Goal: Task Accomplishment & Management: Manage account settings

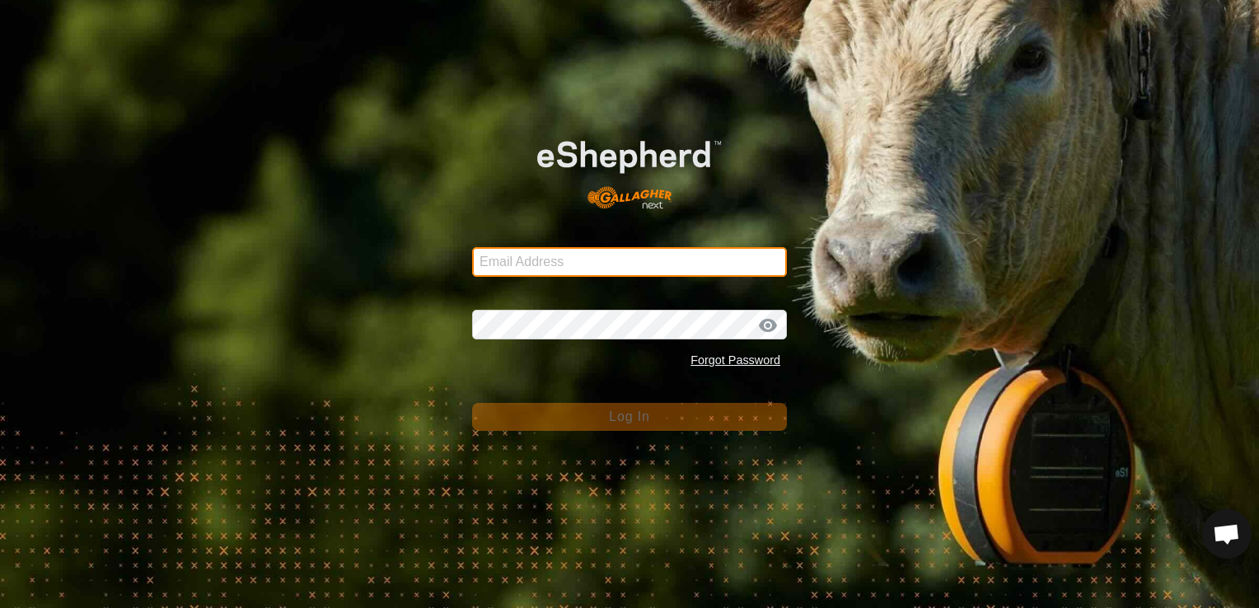
type input "brettdwhg@outlook.co.nz"
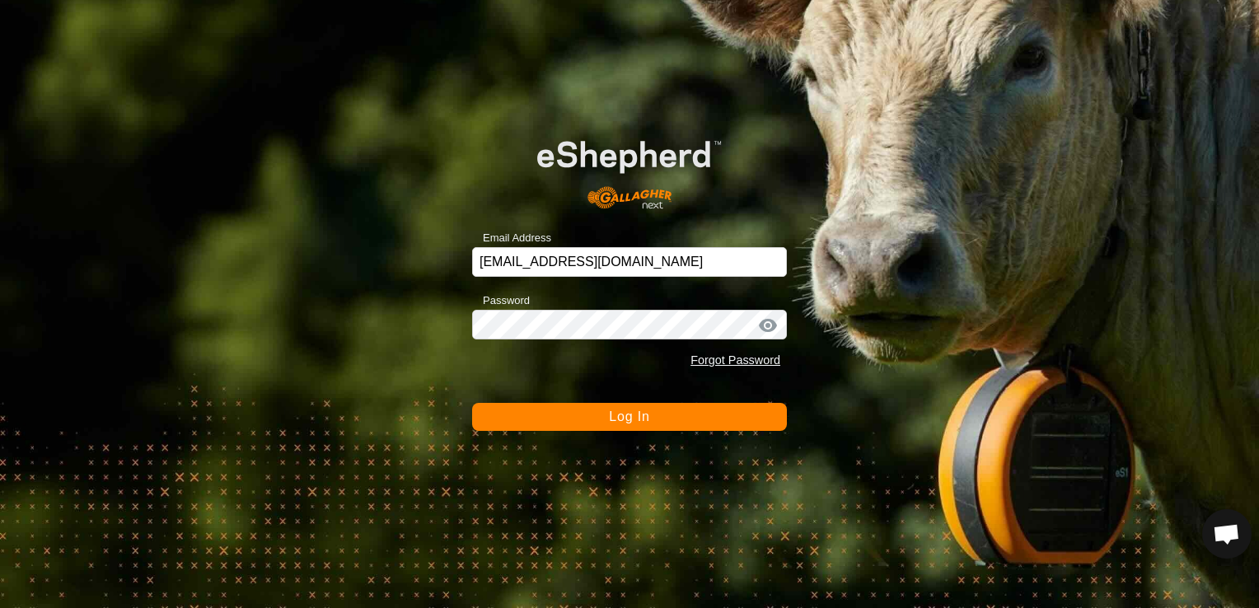
click at [779, 422] on button "Log In" at bounding box center [629, 417] width 315 height 28
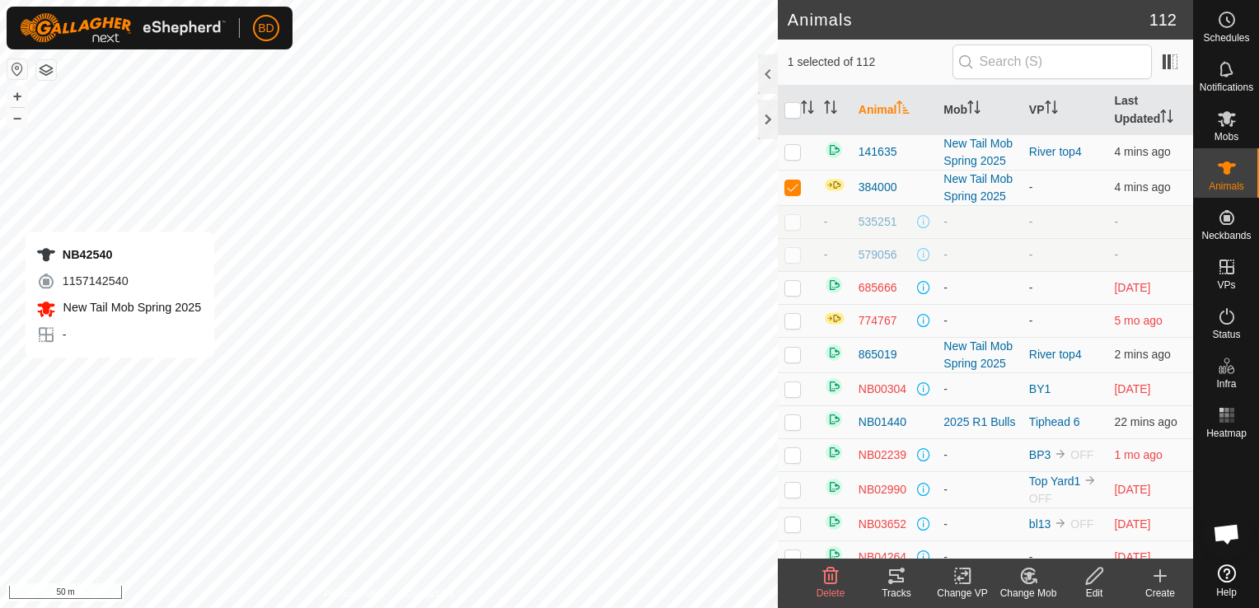
checkbox input "false"
checkbox input "true"
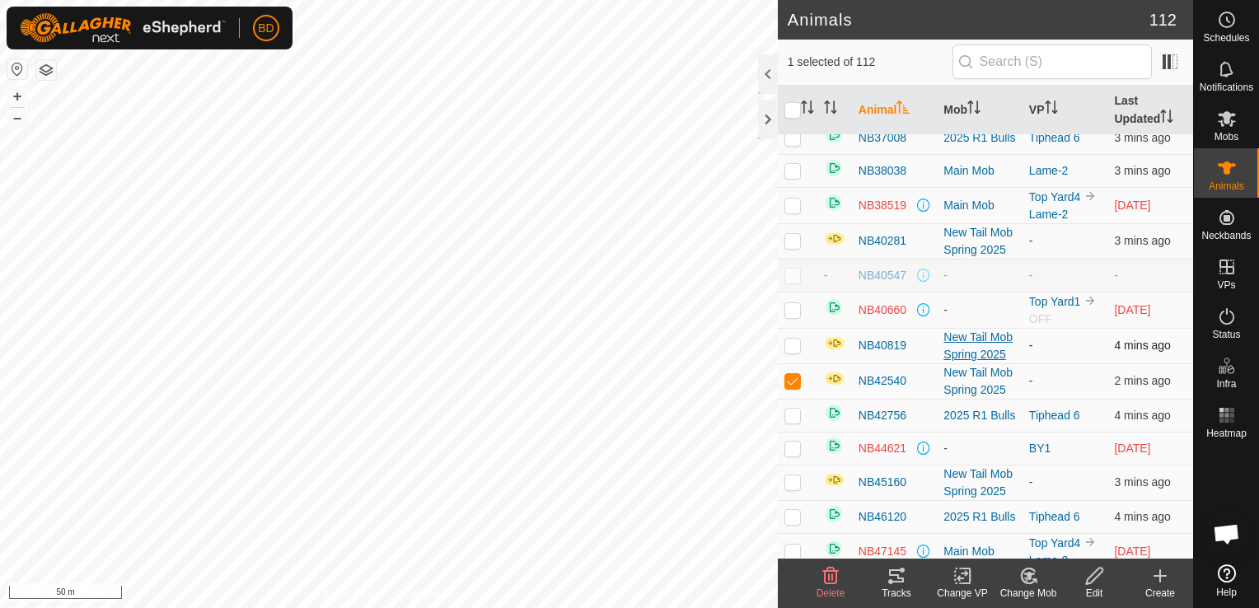
scroll to position [1648, 0]
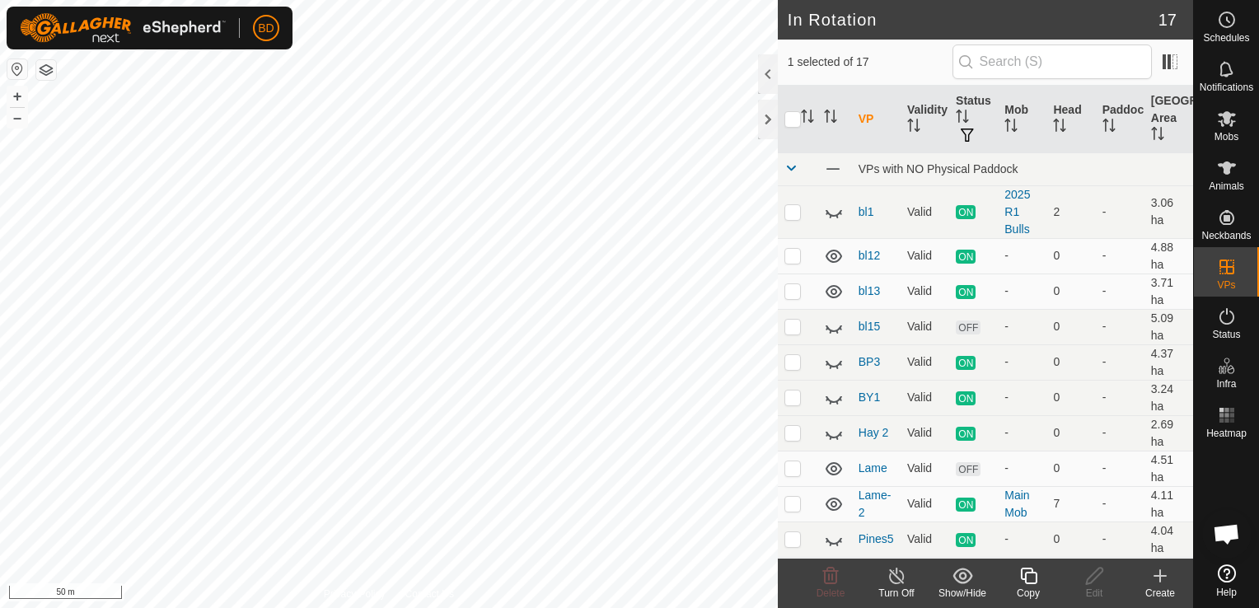
click at [49, 68] on button "button" at bounding box center [46, 70] width 20 height 20
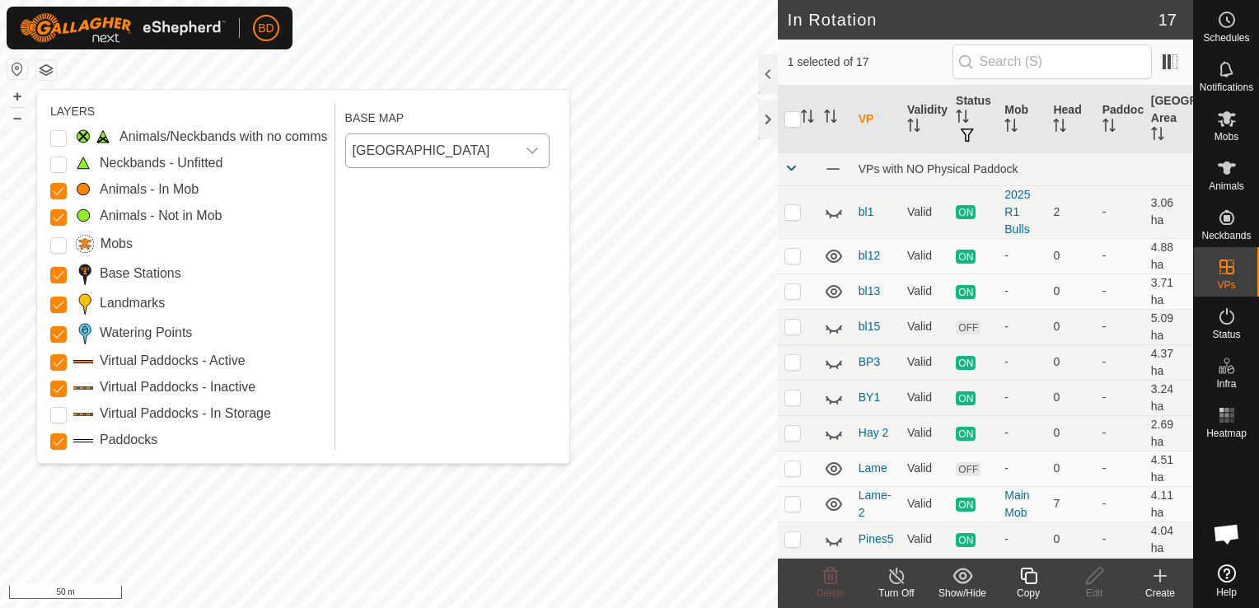
click at [537, 153] on icon "dropdown trigger" at bounding box center [532, 150] width 13 height 13
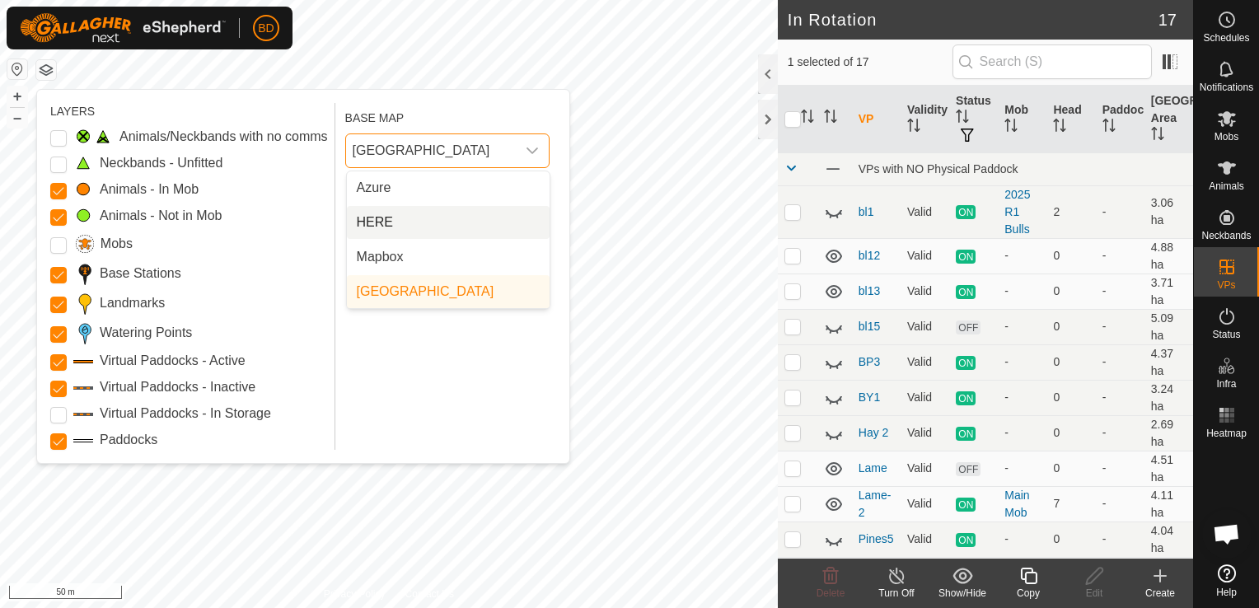
click at [471, 209] on li "HERE" at bounding box center [448, 222] width 203 height 33
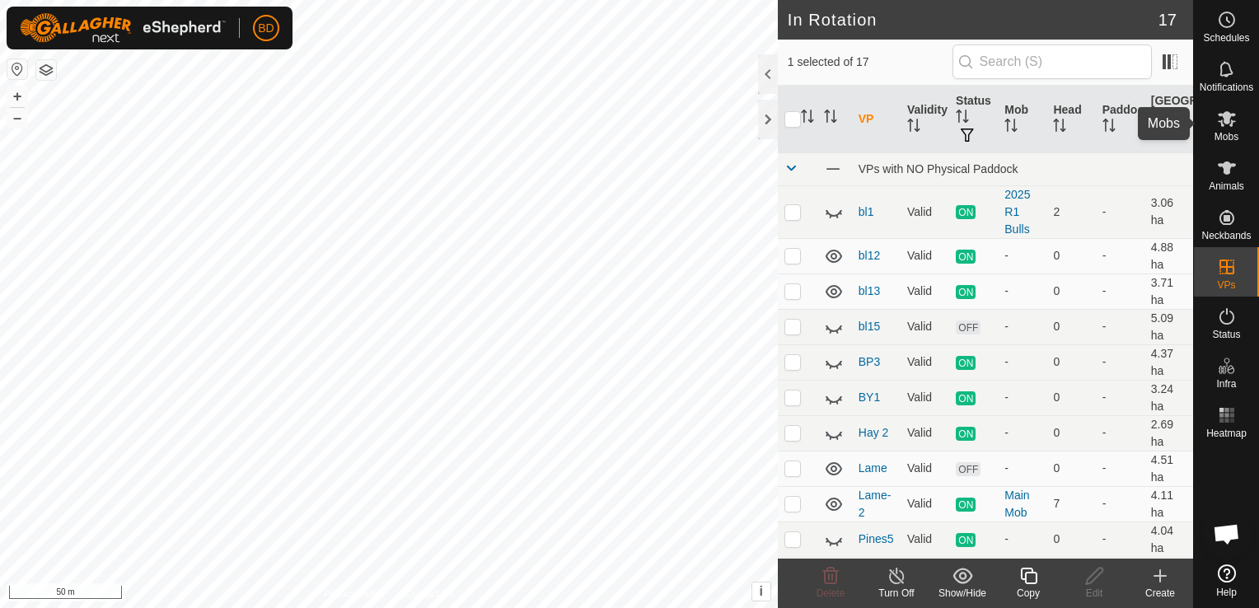
click at [1226, 124] on icon at bounding box center [1227, 119] width 18 height 16
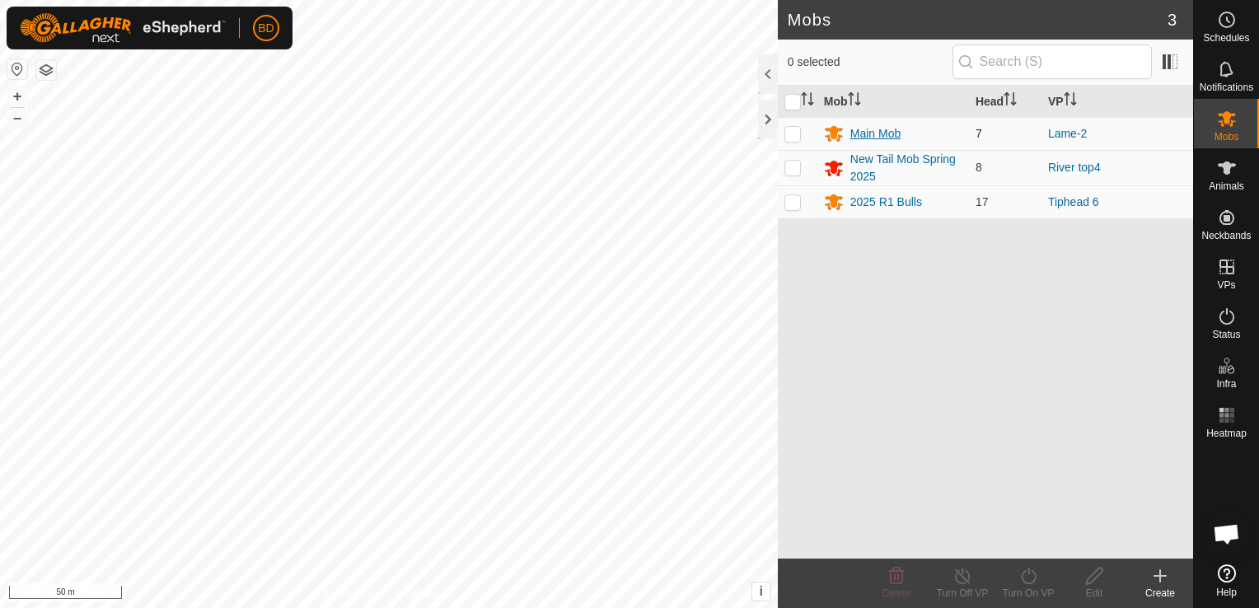
click at [883, 130] on div "Main Mob" at bounding box center [876, 133] width 50 height 17
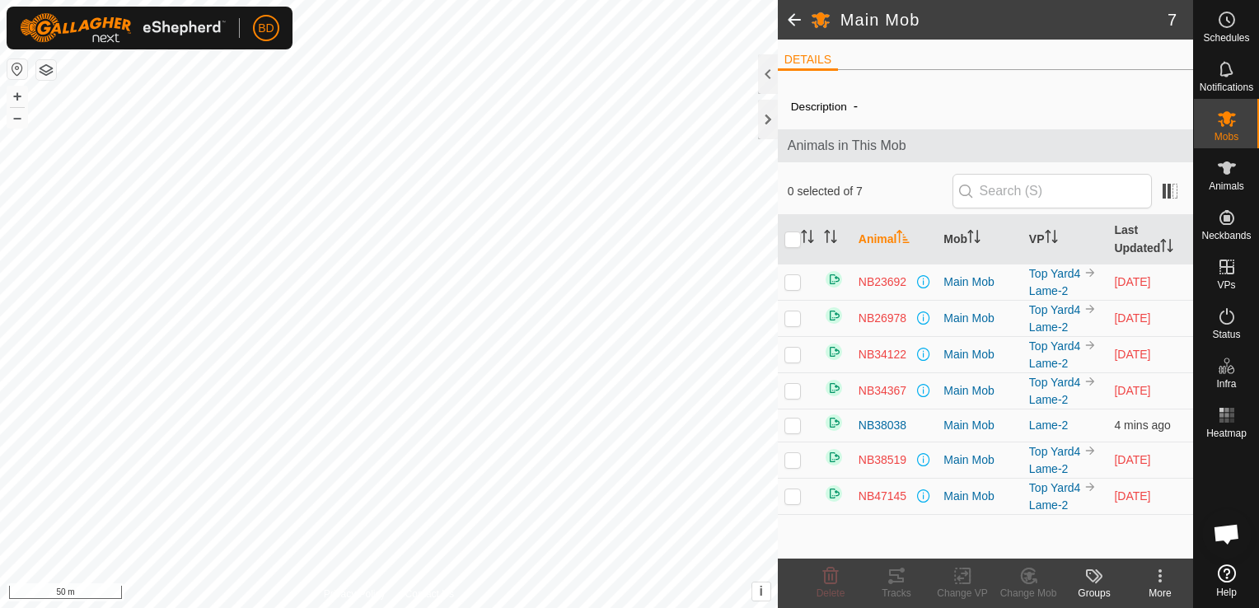
click at [790, 281] on p-checkbox at bounding box center [793, 281] width 16 height 13
checkbox input "true"
click at [794, 318] on p-checkbox at bounding box center [793, 318] width 16 height 13
checkbox input "true"
click at [796, 354] on p-checkbox at bounding box center [793, 354] width 16 height 13
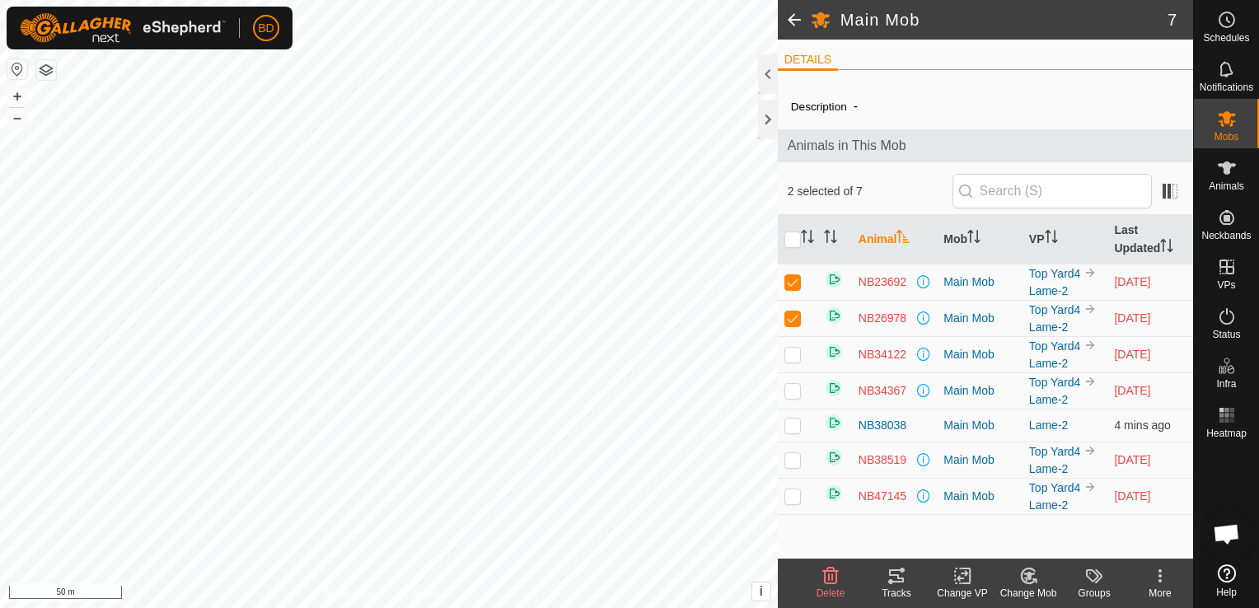
checkbox input "true"
click at [794, 392] on p-checkbox at bounding box center [793, 390] width 16 height 13
checkbox input "true"
click at [794, 460] on p-checkbox at bounding box center [793, 459] width 16 height 13
checkbox input "true"
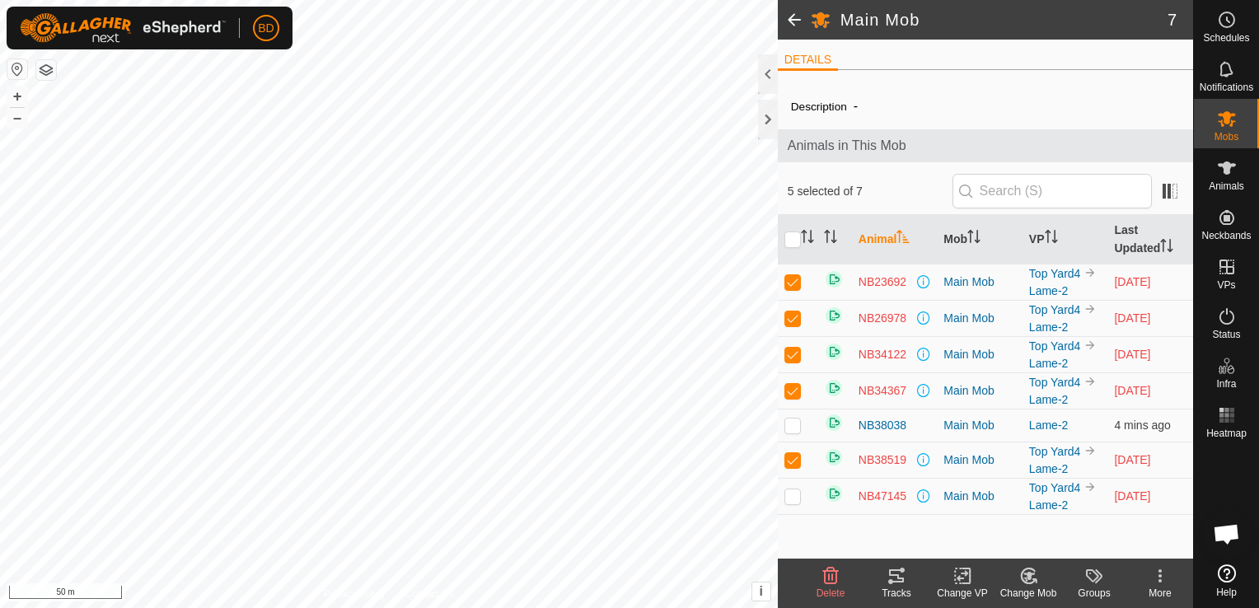
click at [794, 496] on p-checkbox at bounding box center [793, 496] width 16 height 13
checkbox input "true"
click at [1035, 585] on icon at bounding box center [1029, 576] width 21 height 20
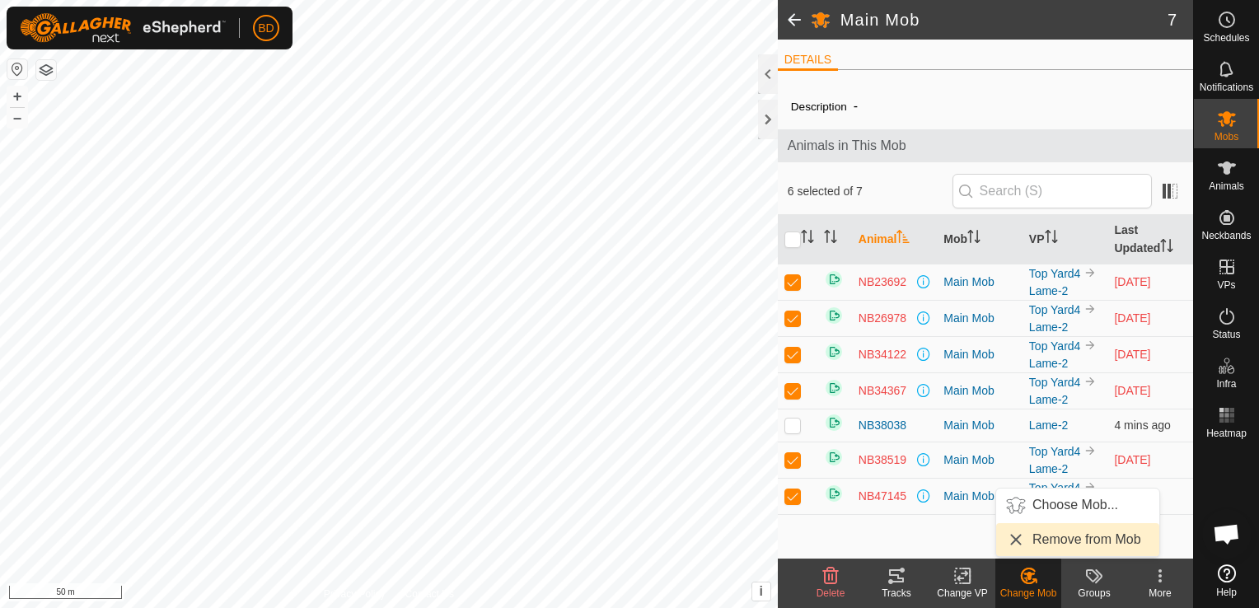
click at [1071, 538] on link "Remove from Mob" at bounding box center [1077, 539] width 163 height 33
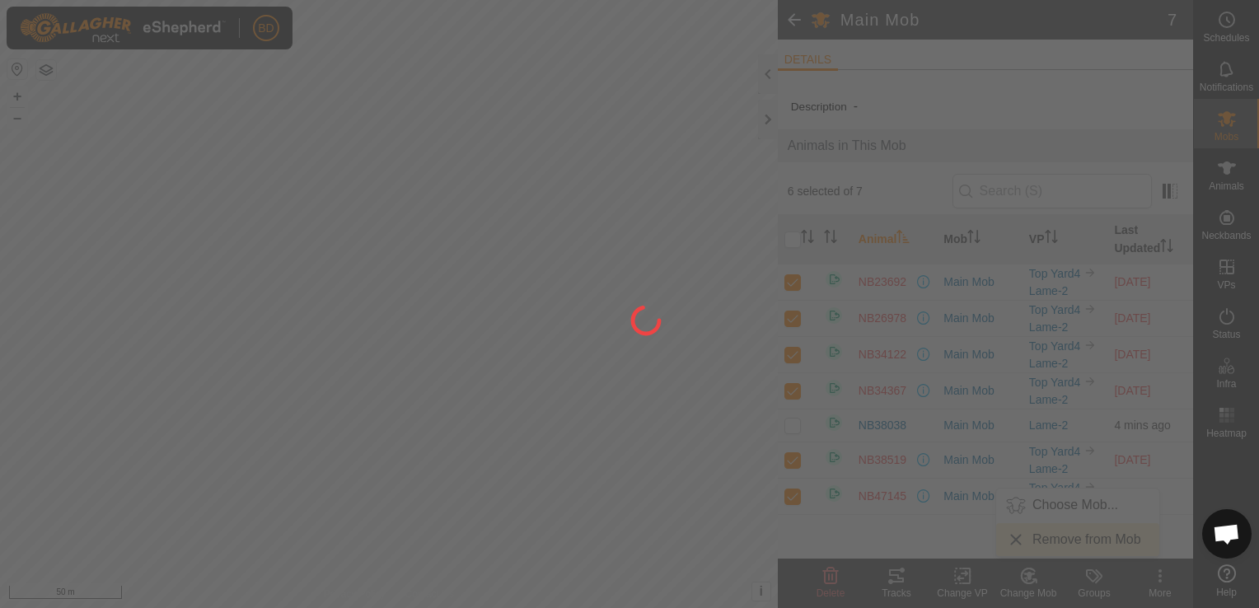
checkbox input "false"
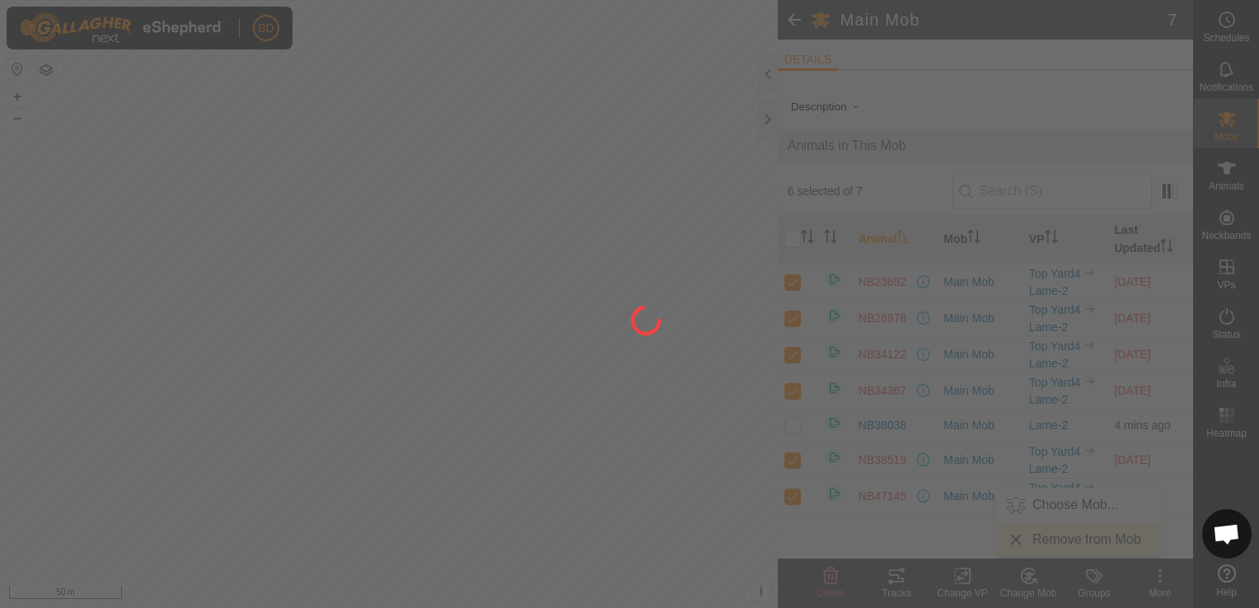
checkbox input "false"
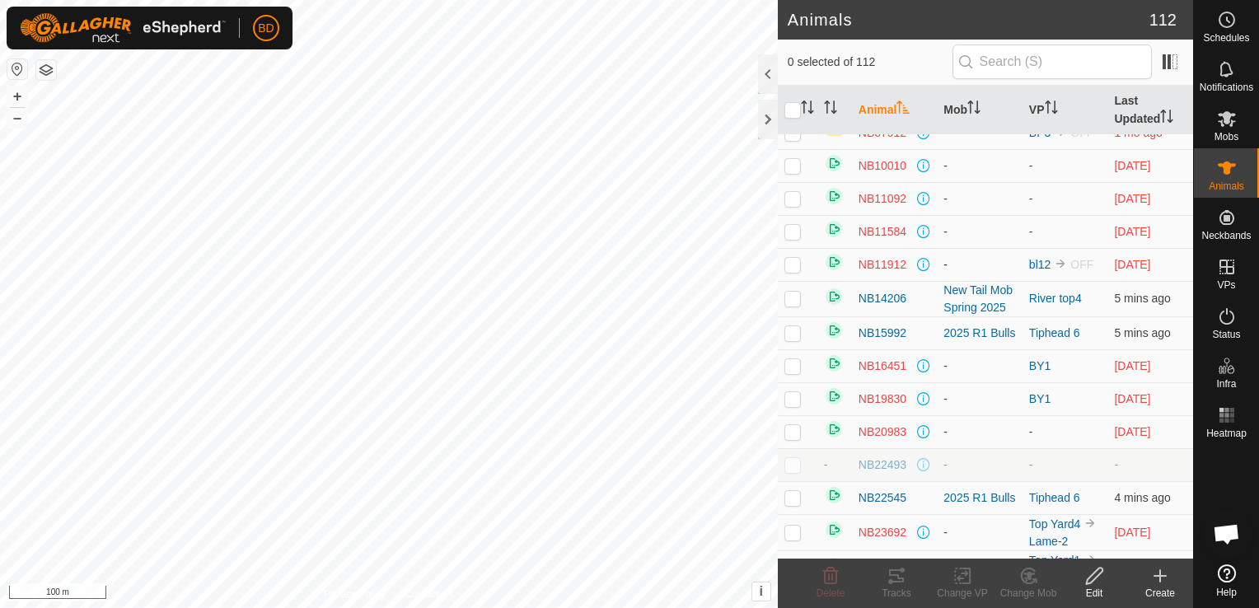
scroll to position [471, 0]
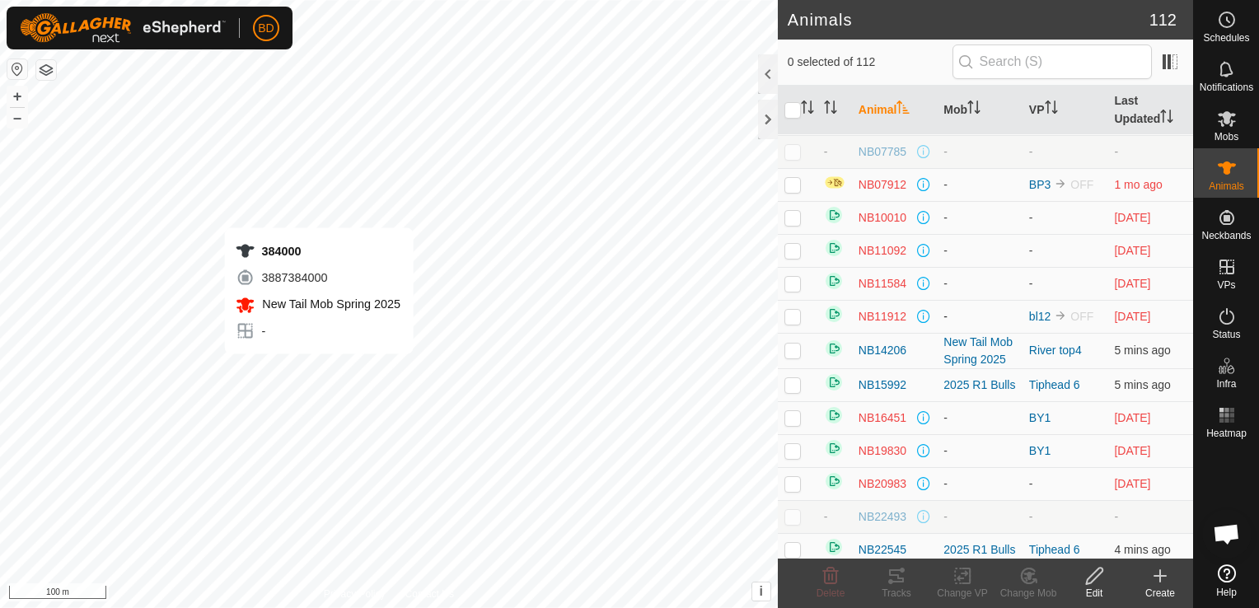
checkbox input "true"
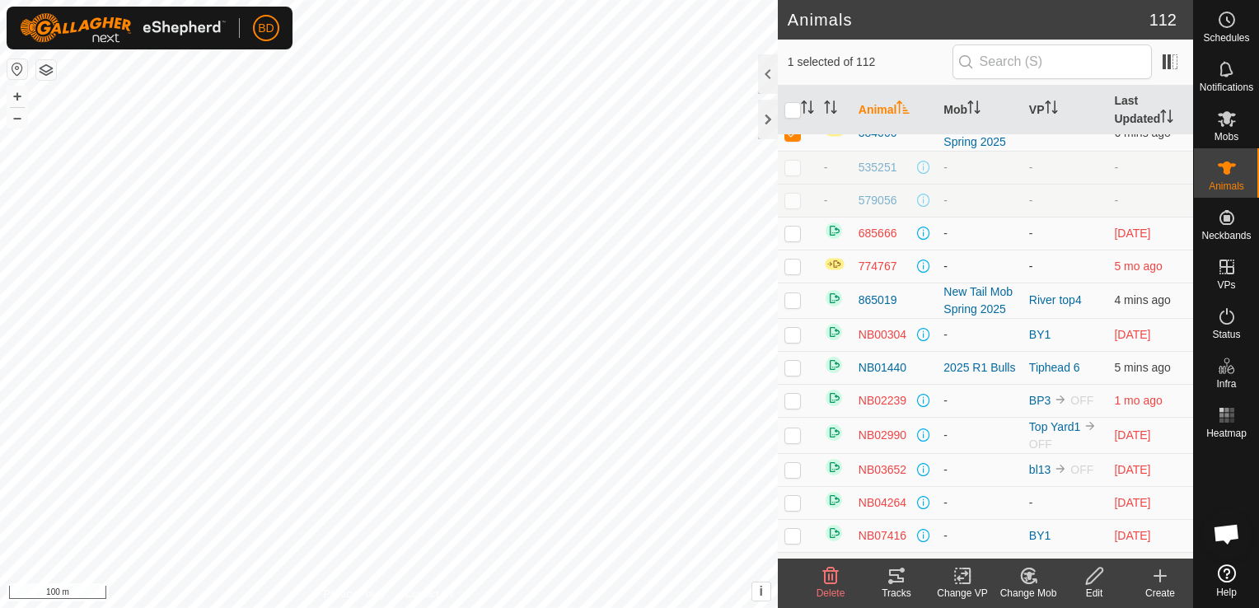
scroll to position [0, 0]
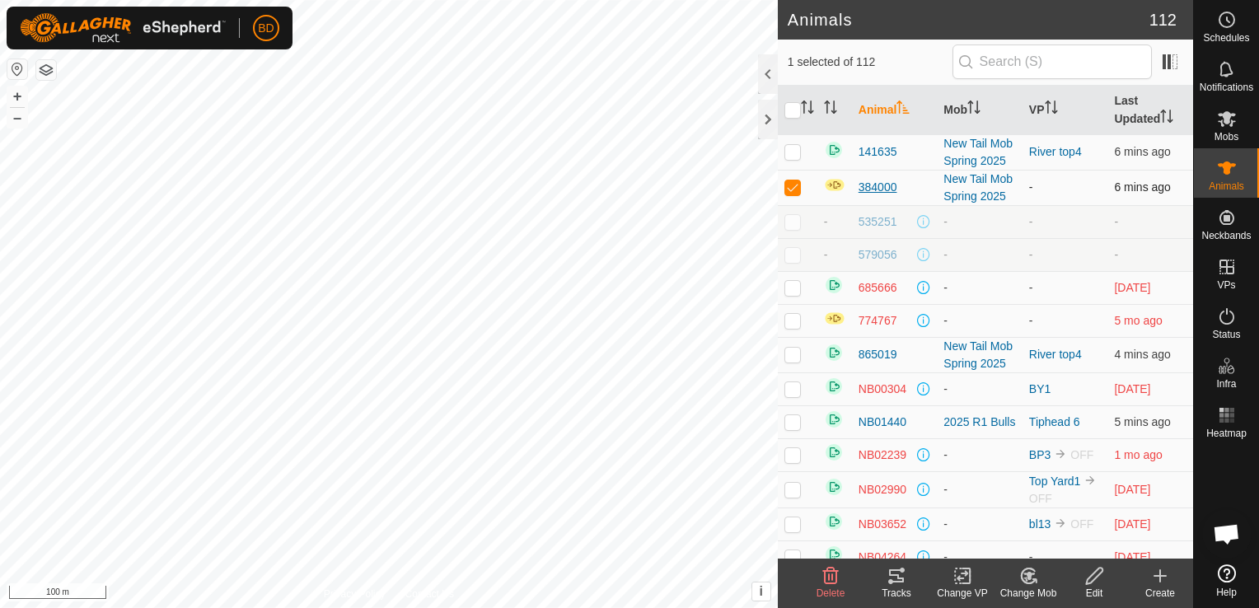
click at [873, 196] on span "384000" at bounding box center [878, 187] width 39 height 17
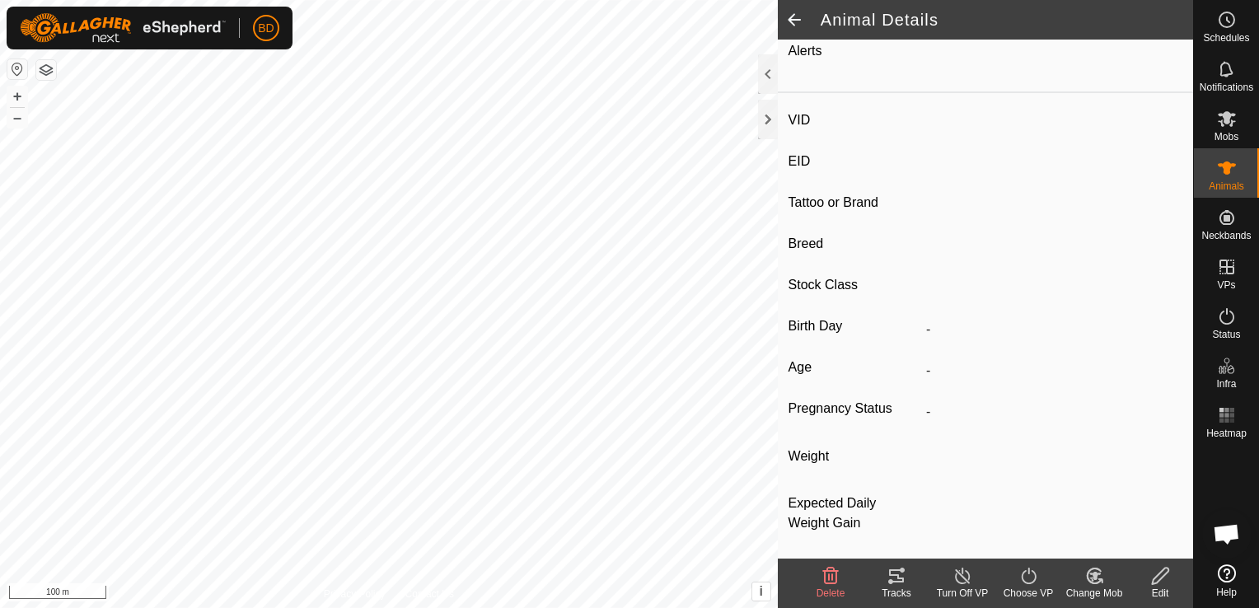
scroll to position [191, 0]
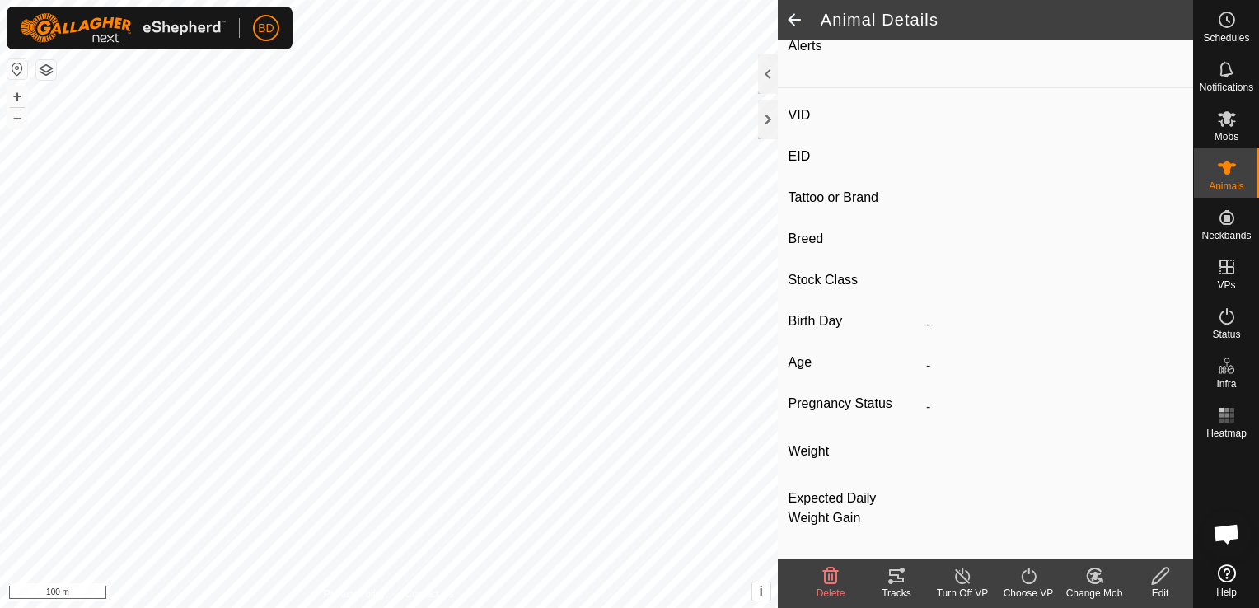
type input "384000"
type input "-"
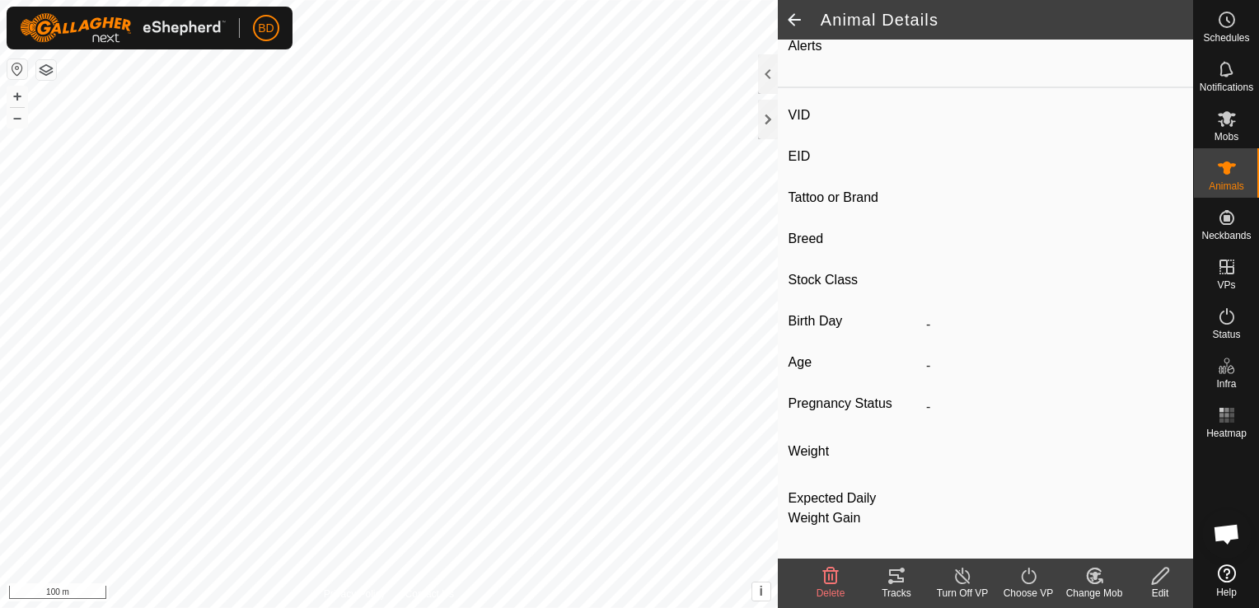
type input "-"
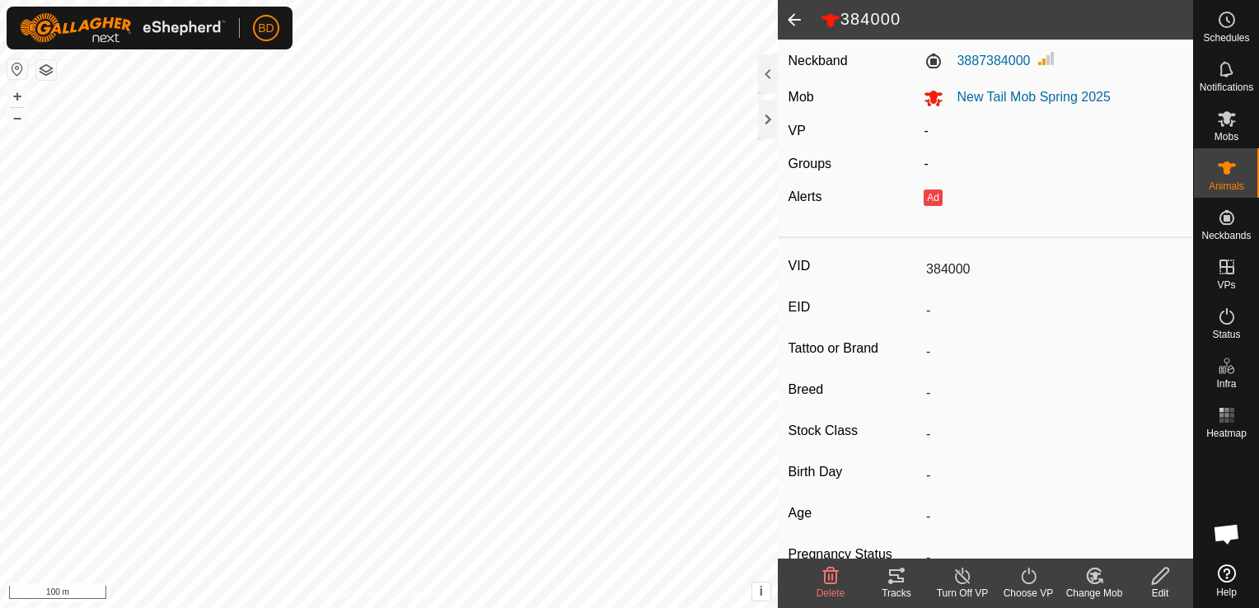
scroll to position [0, 0]
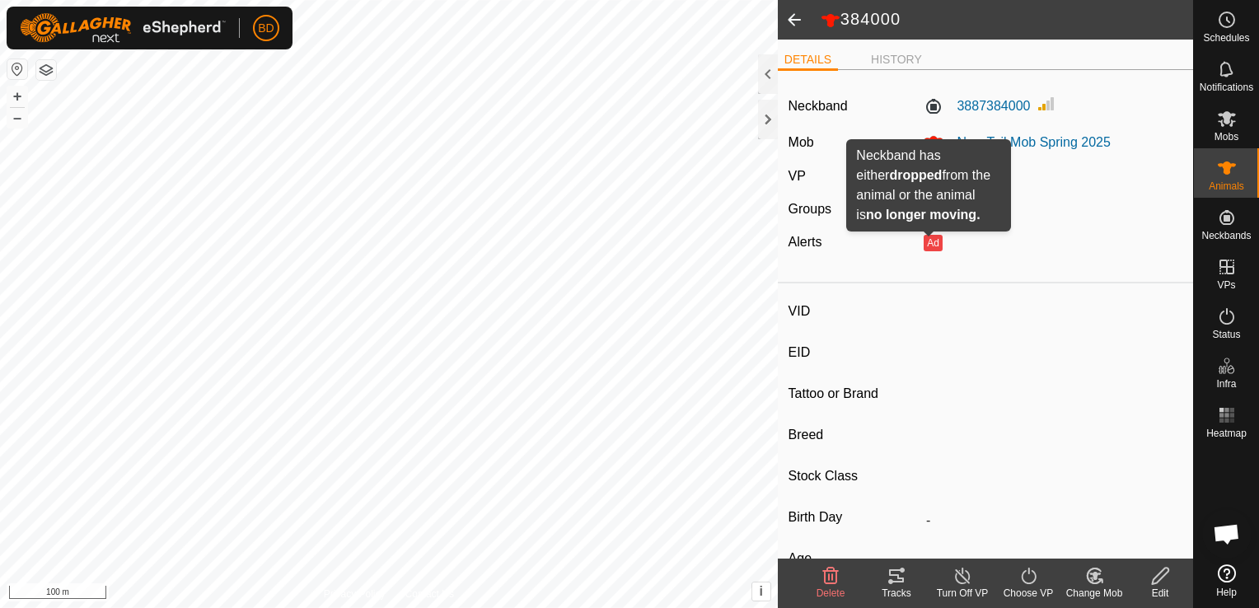
type input "NB42540"
type input "000001157142540"
type input "-"
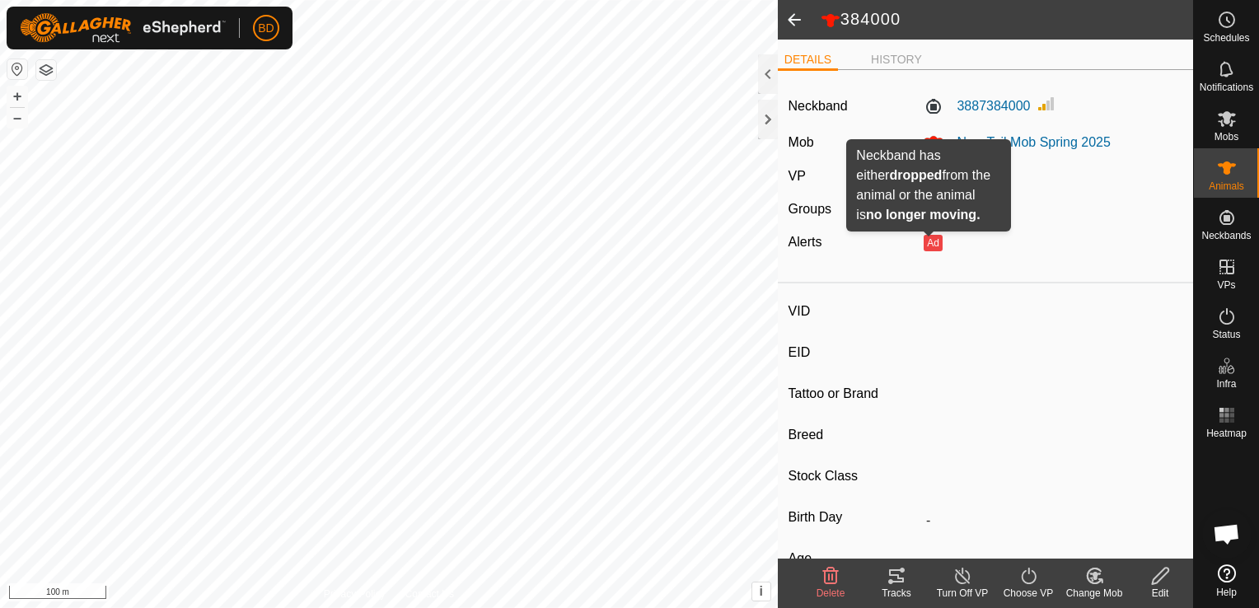
type input "-"
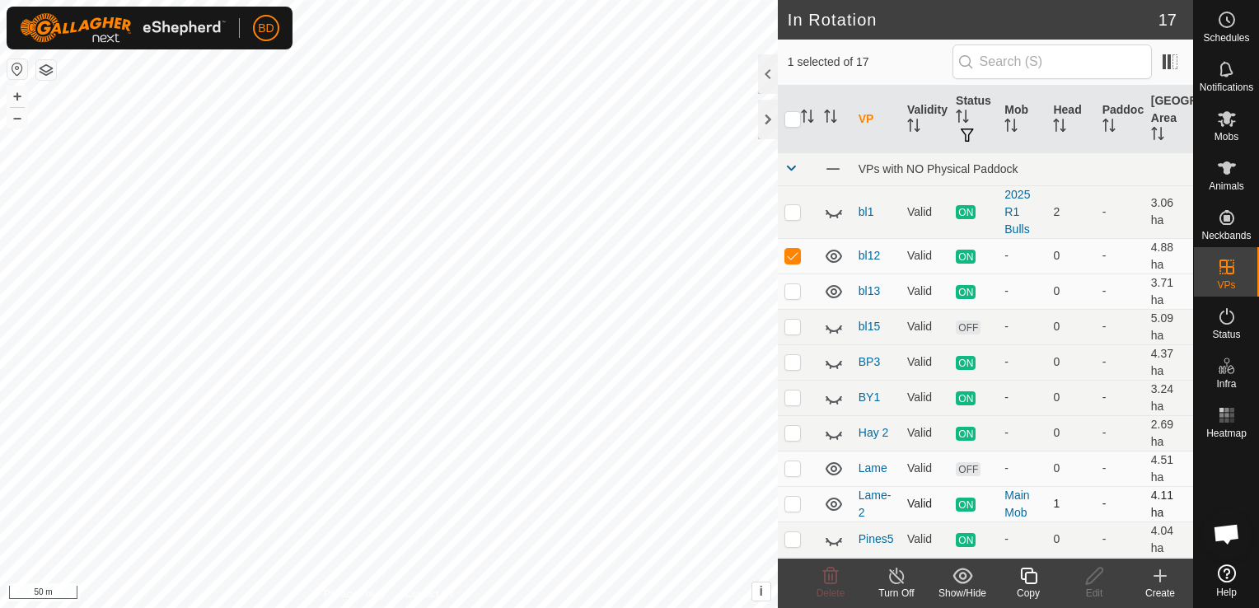
checkbox input "false"
checkbox input "true"
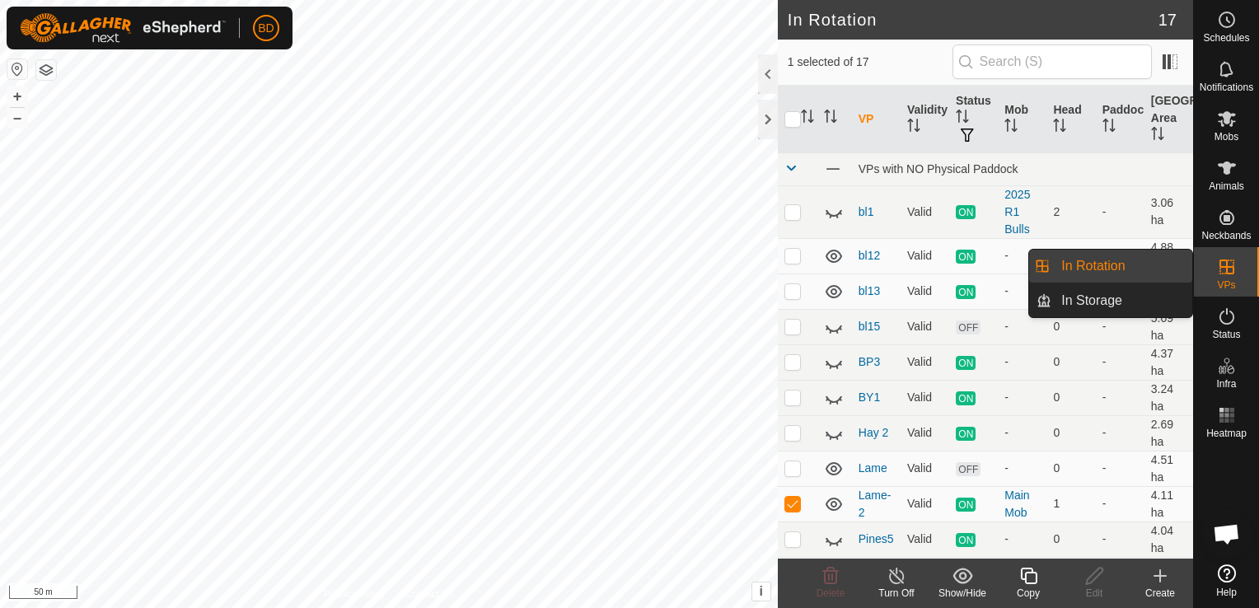
click at [1227, 269] on icon at bounding box center [1227, 267] width 20 height 20
click at [1232, 283] on span "VPs" at bounding box center [1226, 285] width 18 height 10
click at [1073, 275] on link "In Rotation" at bounding box center [1122, 266] width 141 height 33
click at [1076, 265] on link "In Rotation" at bounding box center [1122, 266] width 141 height 33
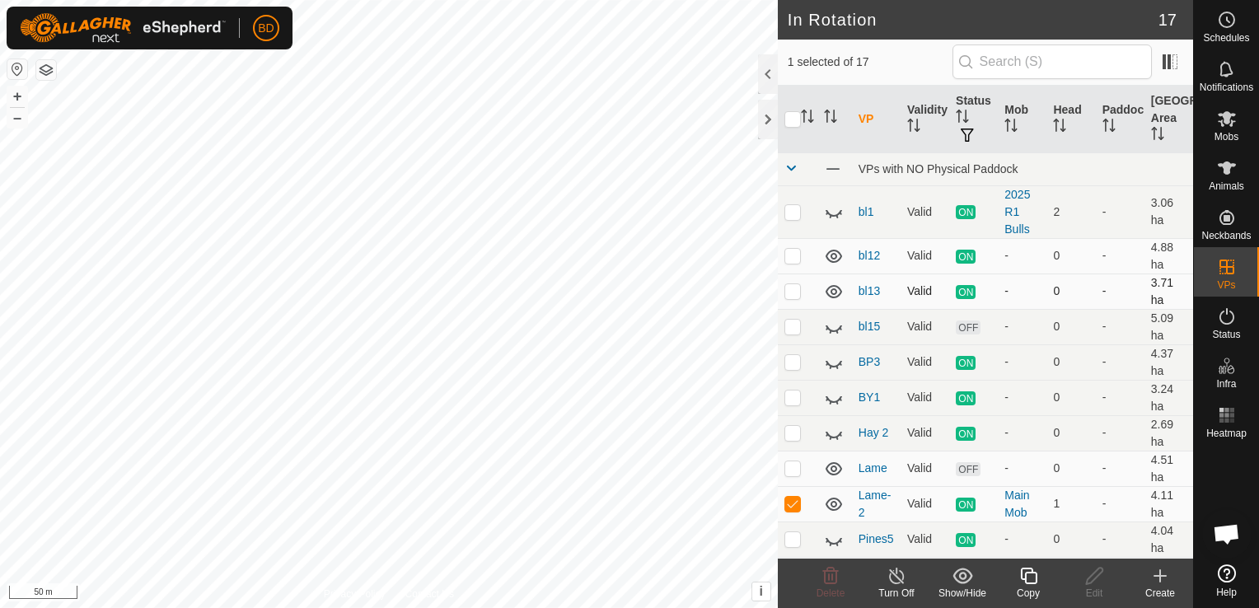
checkbox input "true"
checkbox input "false"
checkbox input "true"
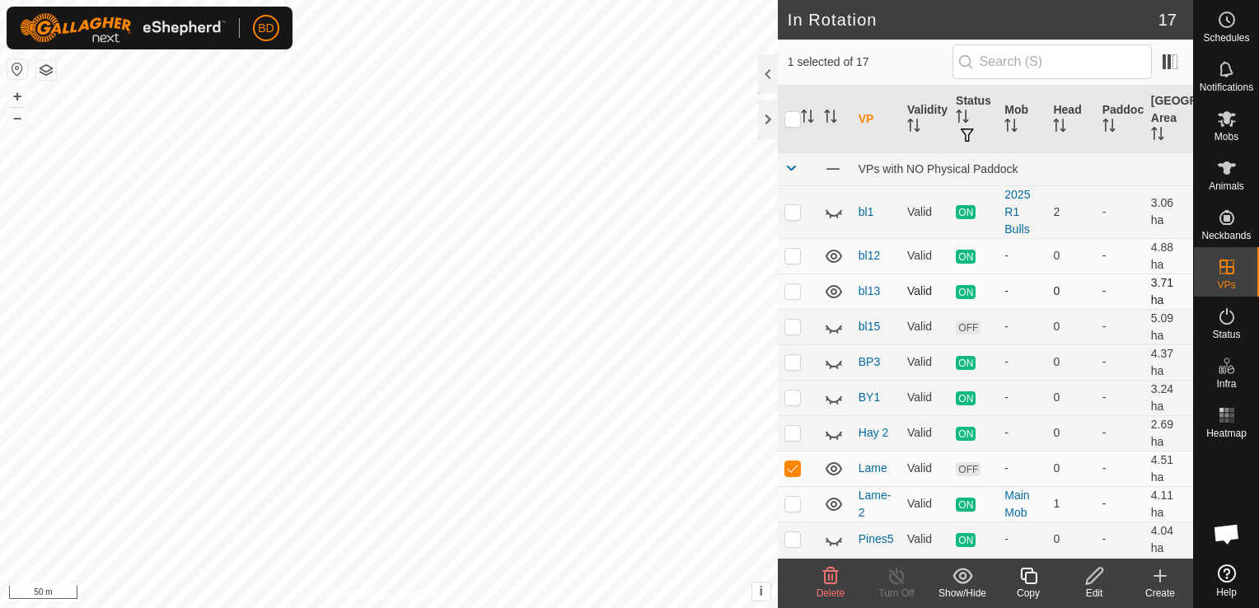
checkbox input "false"
checkbox input "true"
checkbox input "false"
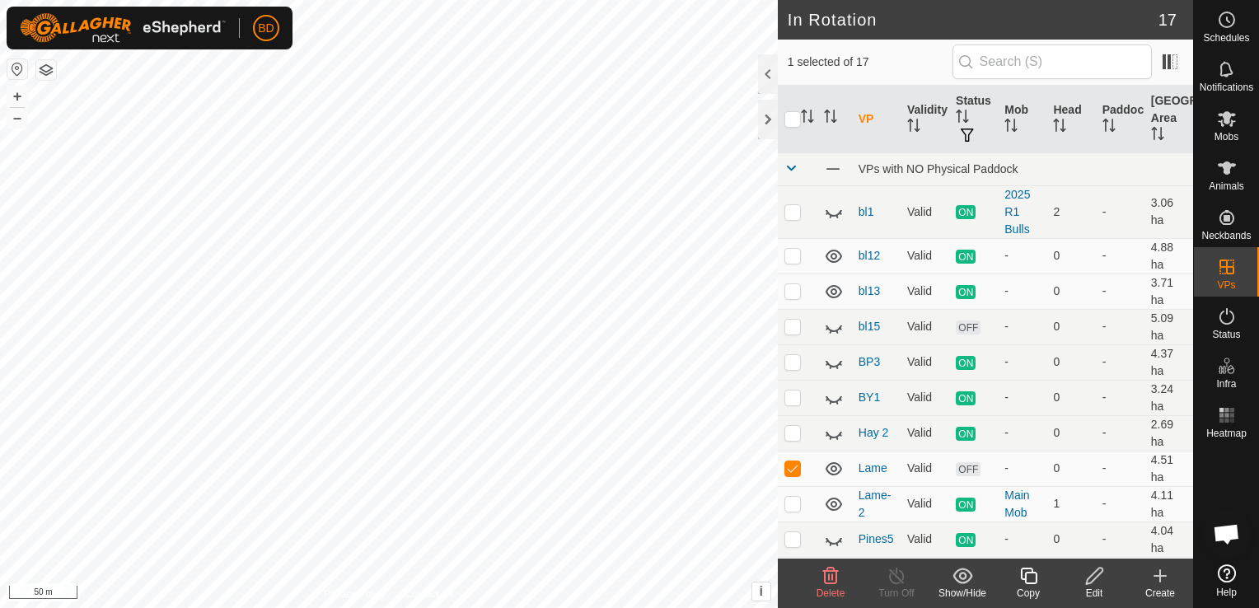
click at [826, 584] on icon at bounding box center [831, 576] width 16 height 16
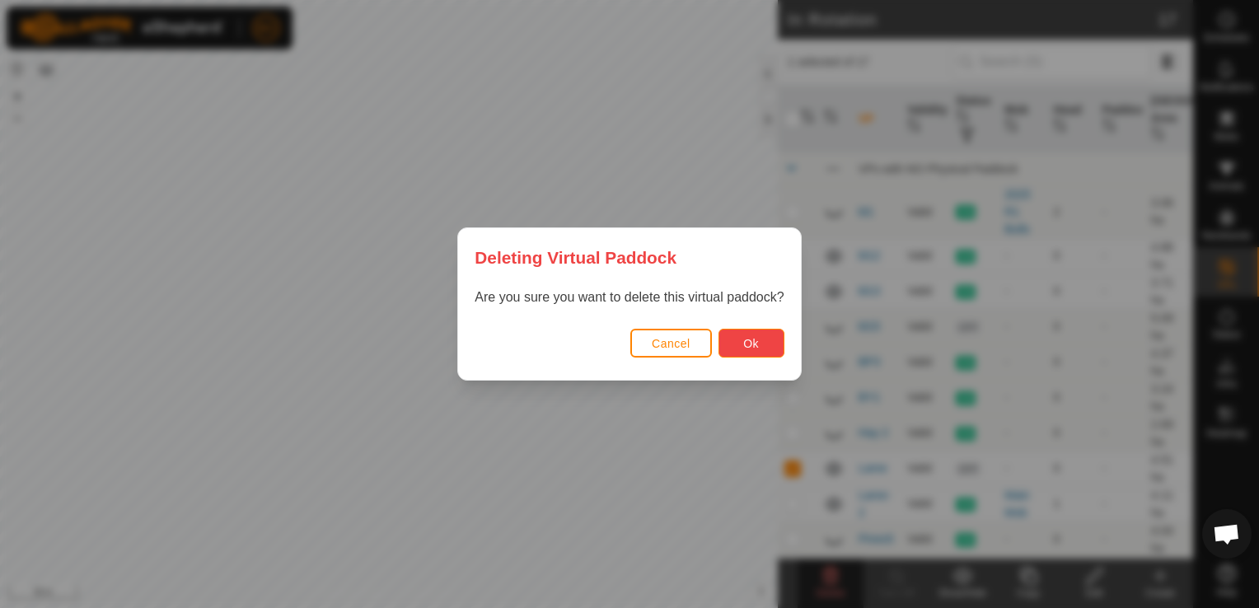
click at [762, 344] on button "Ok" at bounding box center [752, 343] width 66 height 29
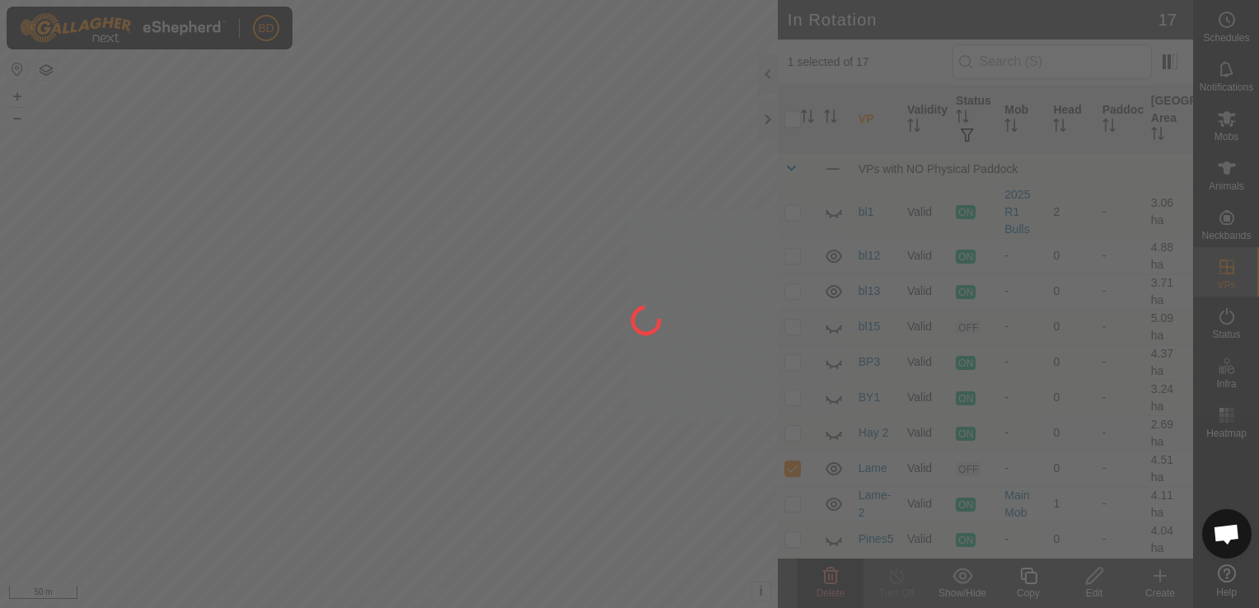
checkbox input "false"
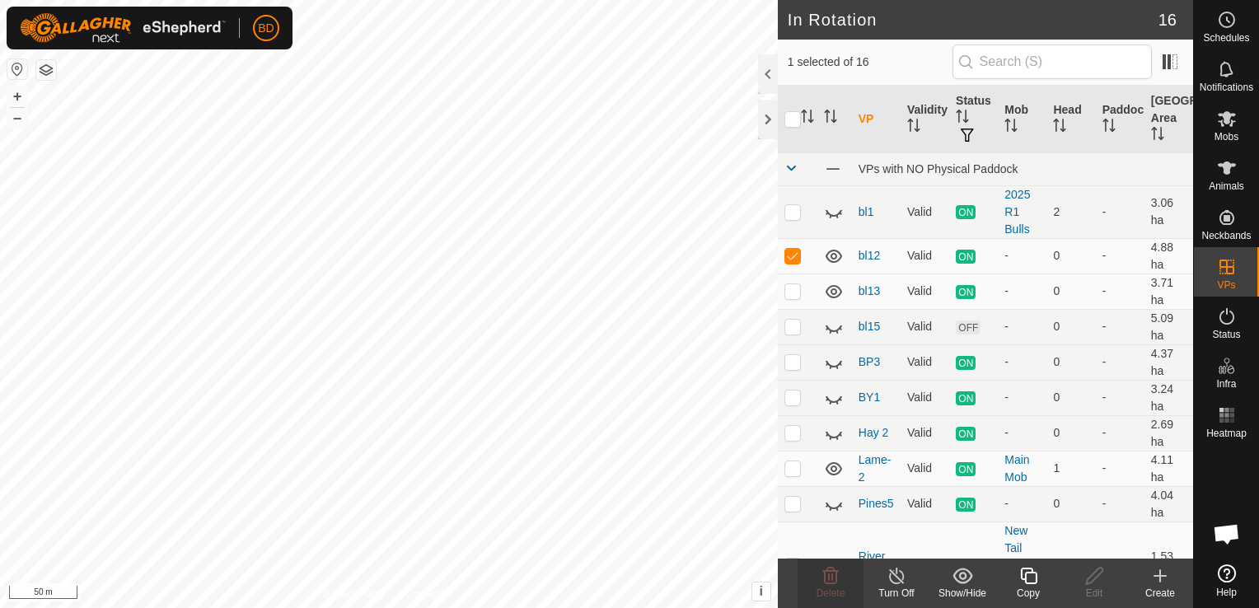
checkbox input "false"
checkbox input "true"
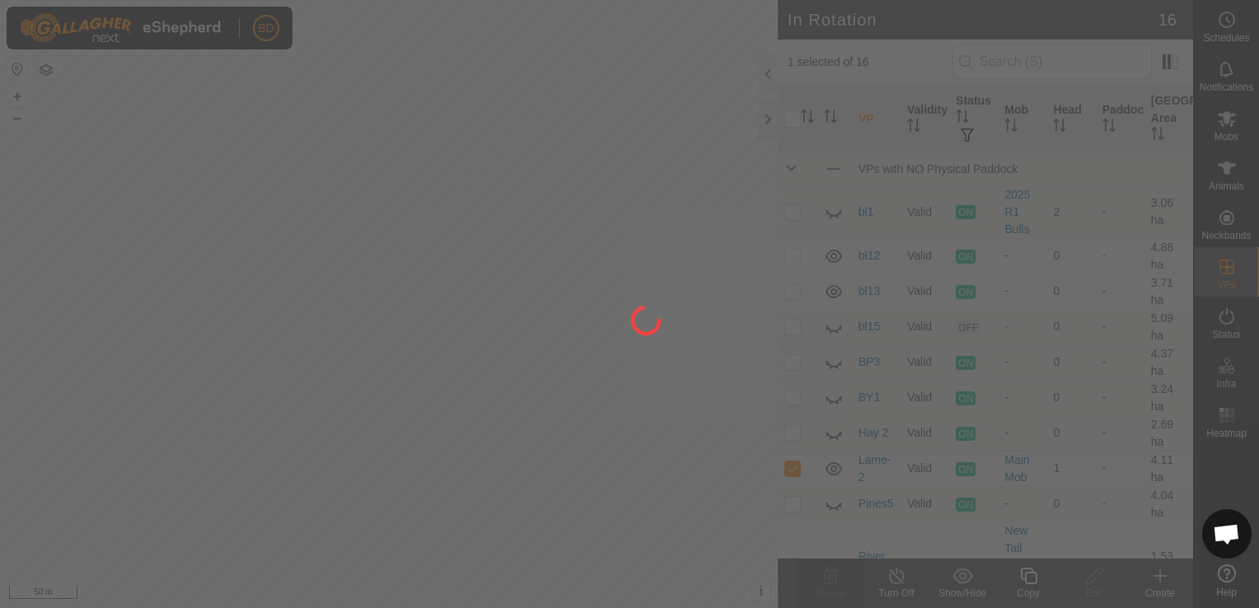
click at [588, 180] on div at bounding box center [629, 304] width 1259 height 608
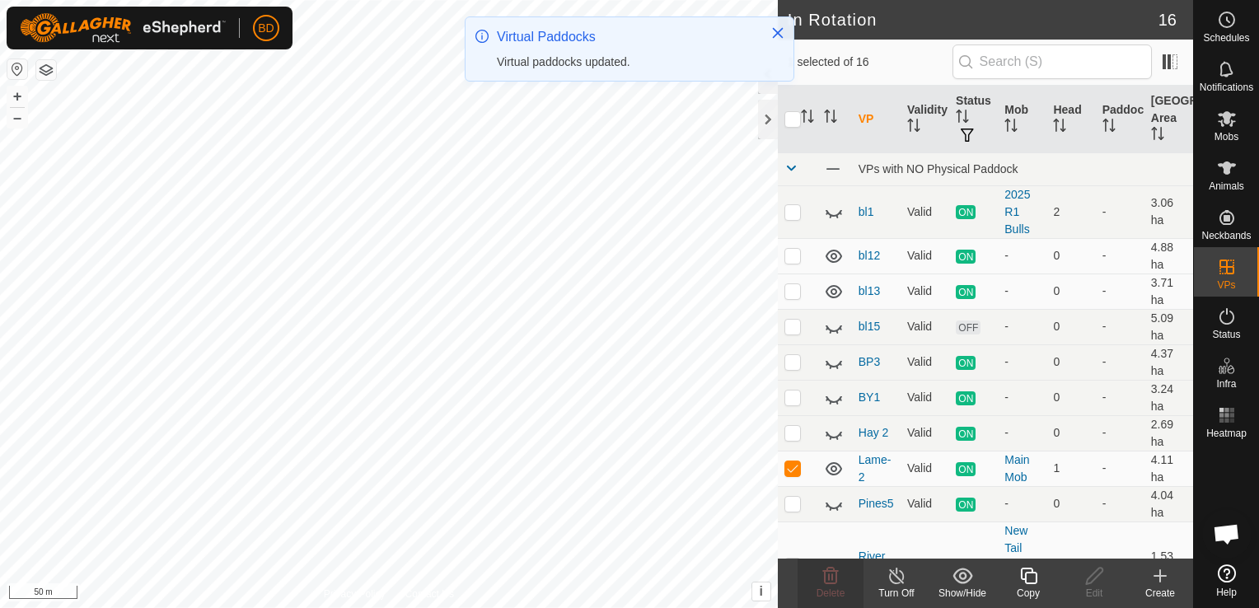
checkbox input "true"
checkbox input "false"
